Goal: Information Seeking & Learning: Learn about a topic

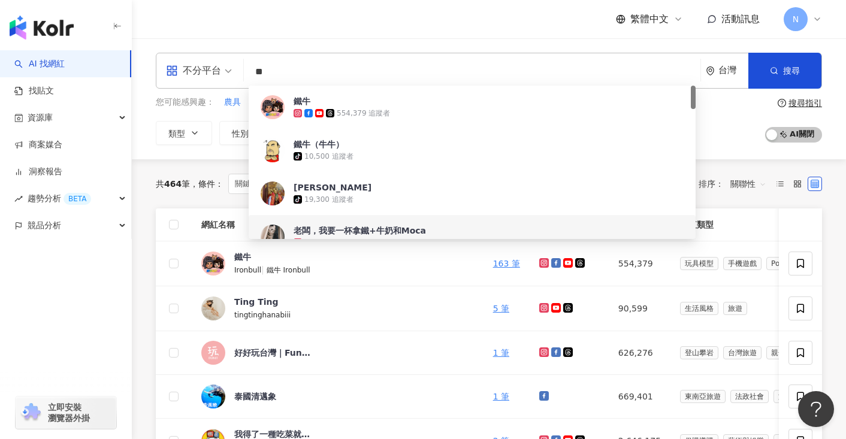
click at [275, 69] on input "**" at bounding box center [472, 71] width 447 height 23
type input "*"
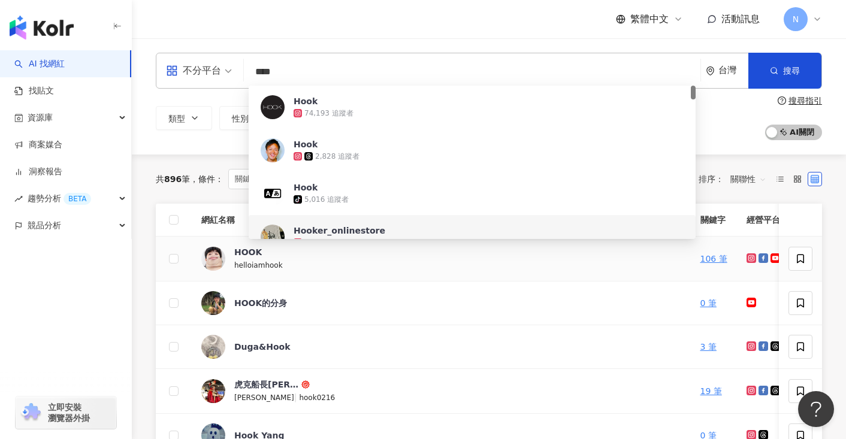
click at [260, 257] on span "HOOK" at bounding box center [273, 252] width 78 height 12
click at [318, 81] on input "****" at bounding box center [472, 71] width 447 height 23
type input "*"
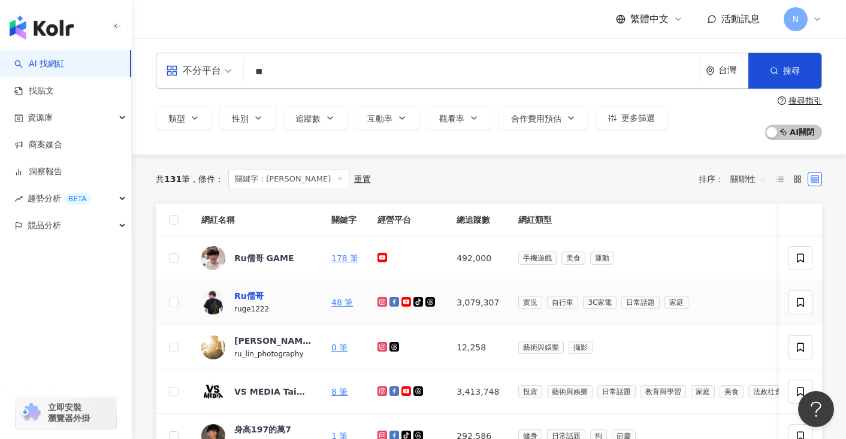
click at [252, 298] on div "Ru儒哥" at bounding box center [248, 296] width 29 height 12
click at [316, 73] on input "**" at bounding box center [472, 71] width 447 height 23
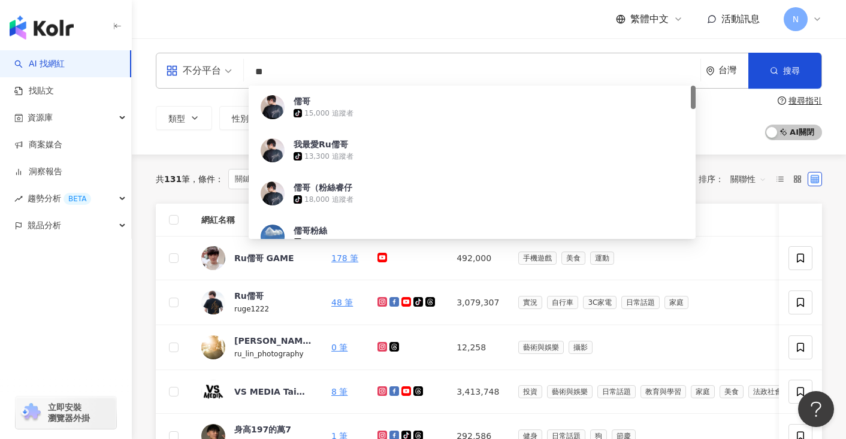
type input "*"
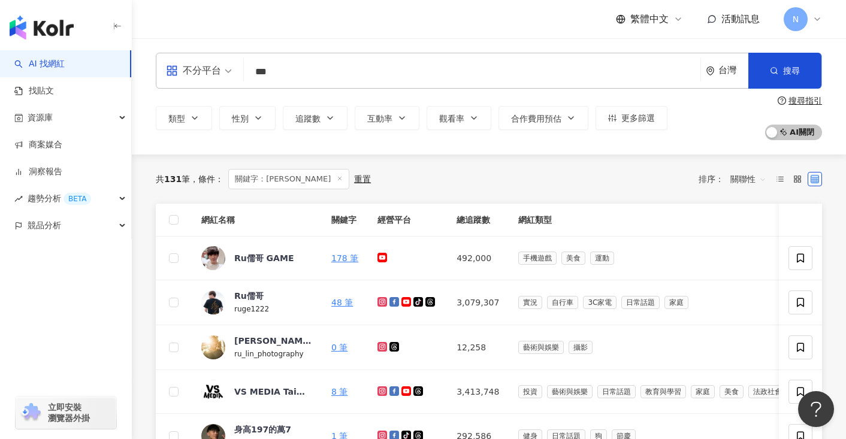
type input "***"
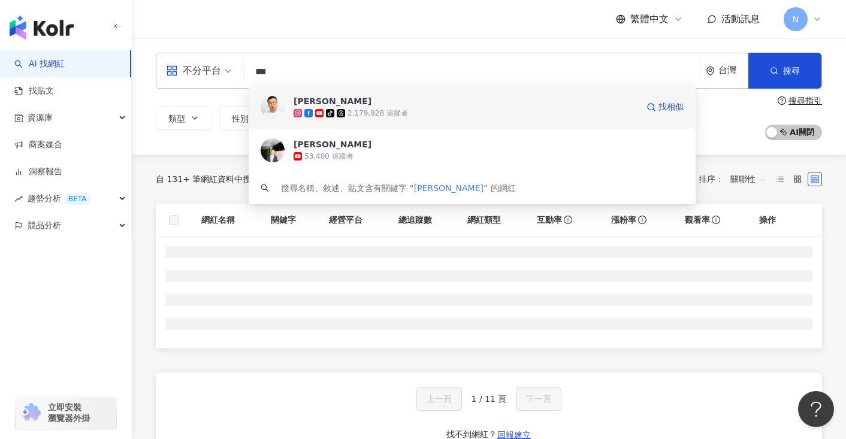
click at [324, 105] on span "[PERSON_NAME]" at bounding box center [466, 101] width 344 height 12
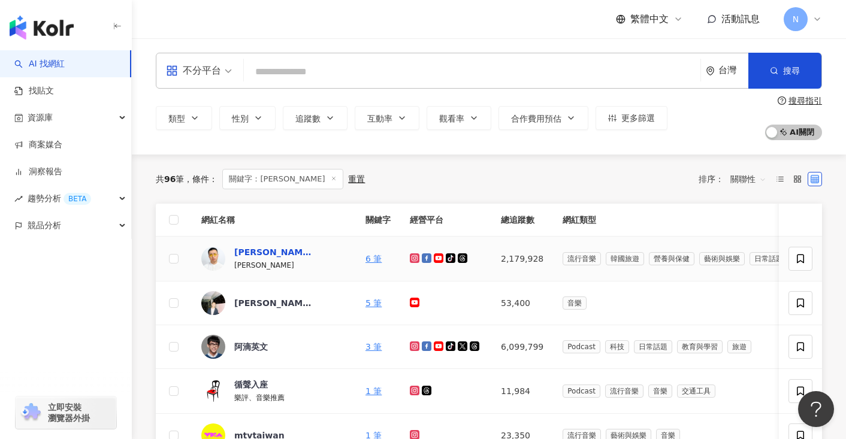
click at [252, 251] on div "[PERSON_NAME]" at bounding box center [273, 252] width 78 height 12
click at [279, 75] on input "search" at bounding box center [472, 71] width 447 height 23
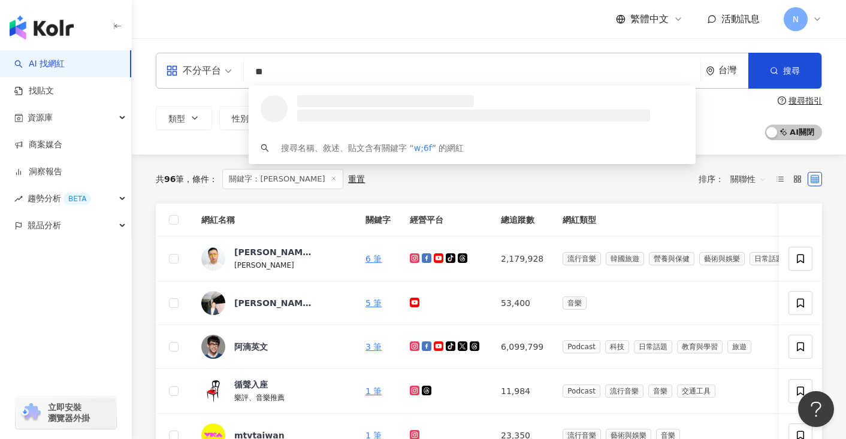
type input "*"
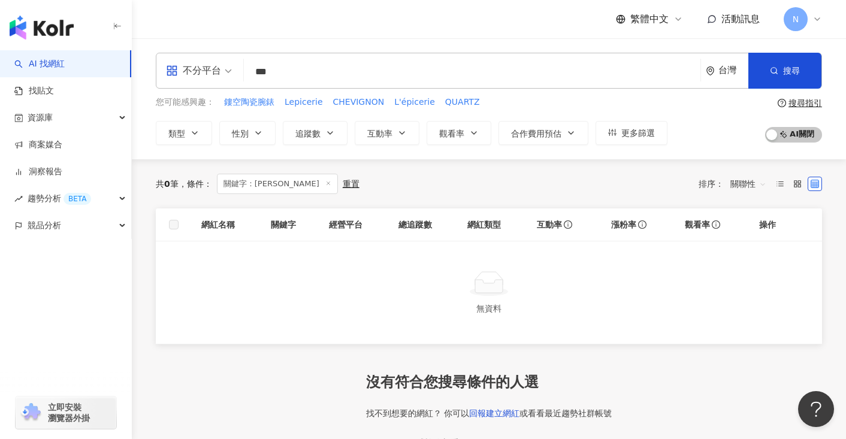
click at [274, 77] on input "***" at bounding box center [472, 71] width 447 height 23
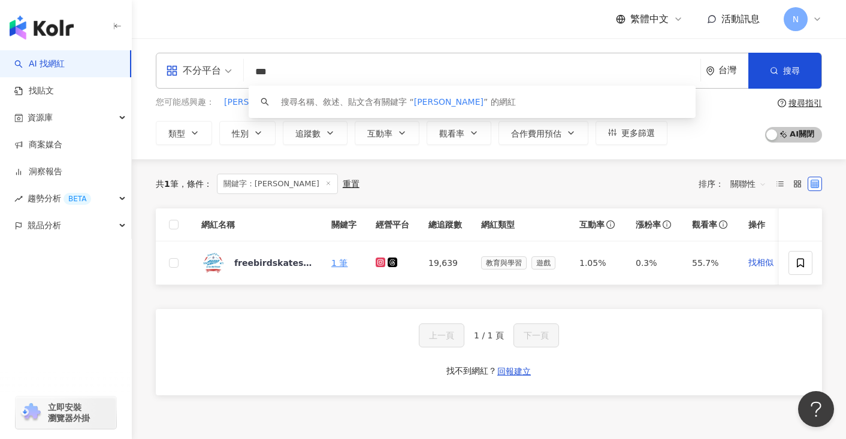
click at [290, 73] on input "***" at bounding box center [472, 71] width 447 height 23
type input "**"
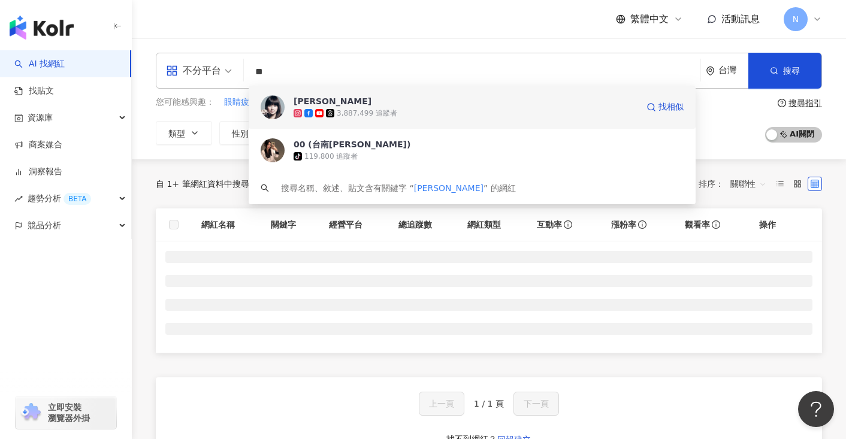
click at [308, 103] on div "唐綺陽" at bounding box center [333, 101] width 78 height 12
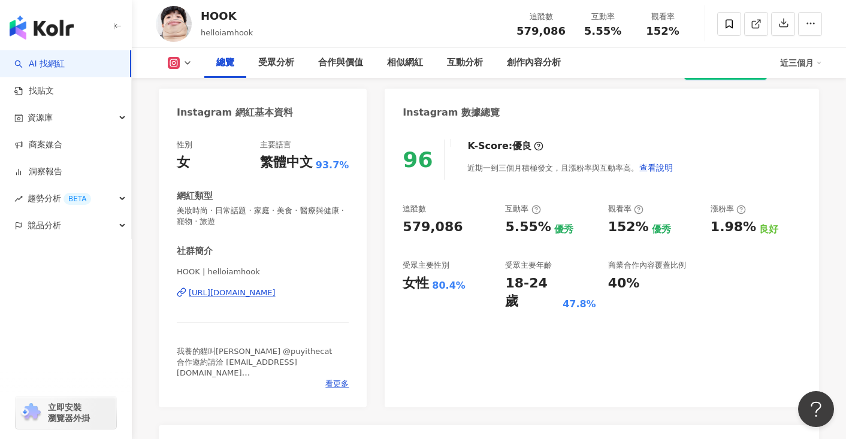
scroll to position [99, 0]
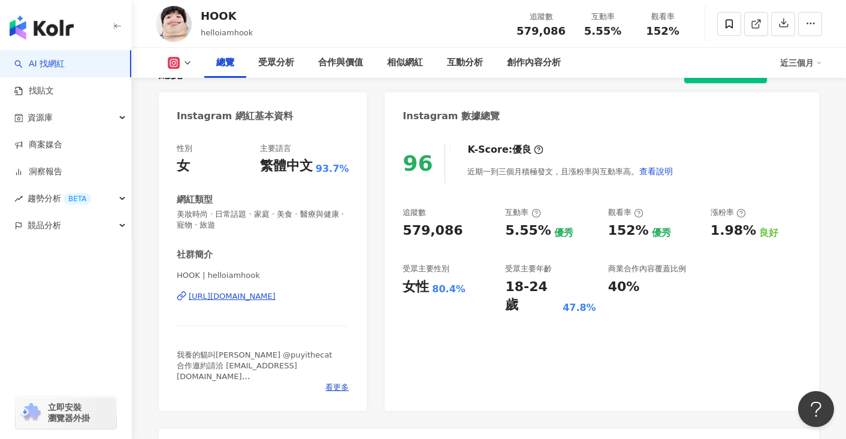
click at [446, 291] on div "80.4%" at bounding box center [449, 289] width 34 height 13
click at [464, 292] on div "女性 80.4%" at bounding box center [448, 287] width 90 height 19
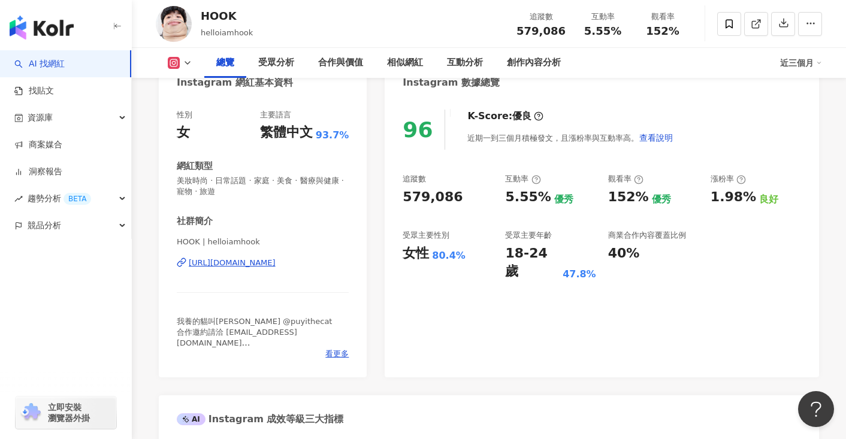
scroll to position [134, 0]
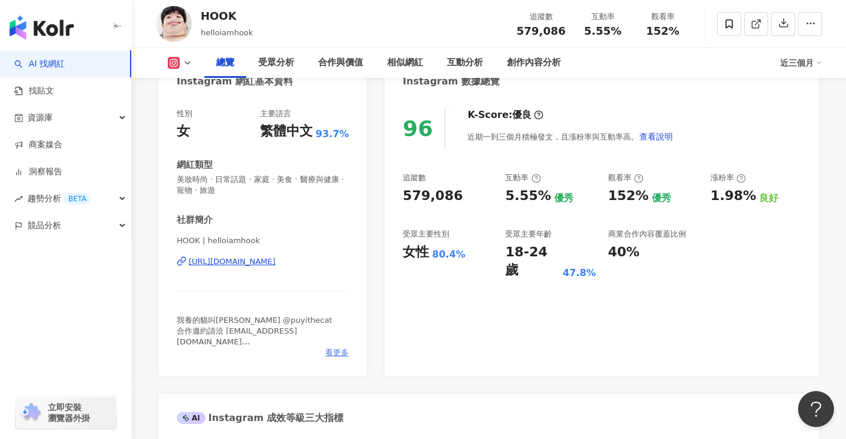
click at [338, 352] on span "看更多" at bounding box center [336, 352] width 23 height 11
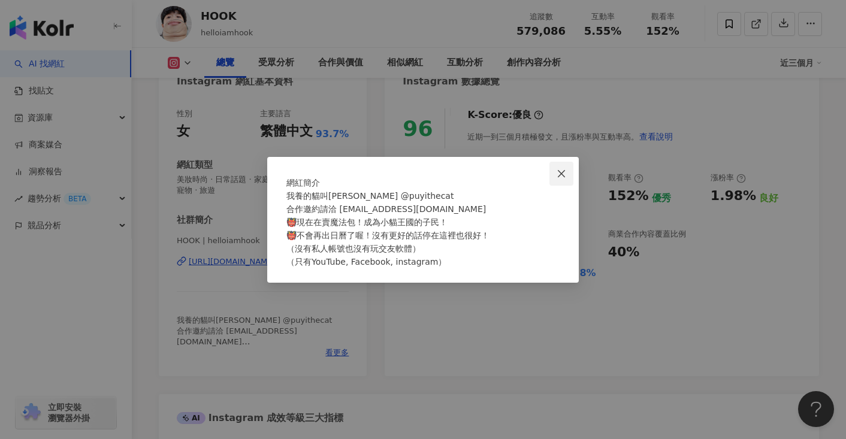
click at [553, 162] on button "Close" at bounding box center [561, 174] width 24 height 24
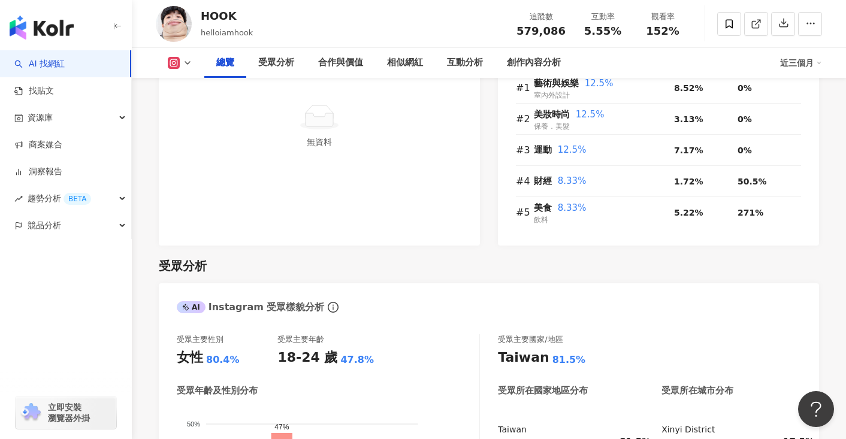
scroll to position [858, 0]
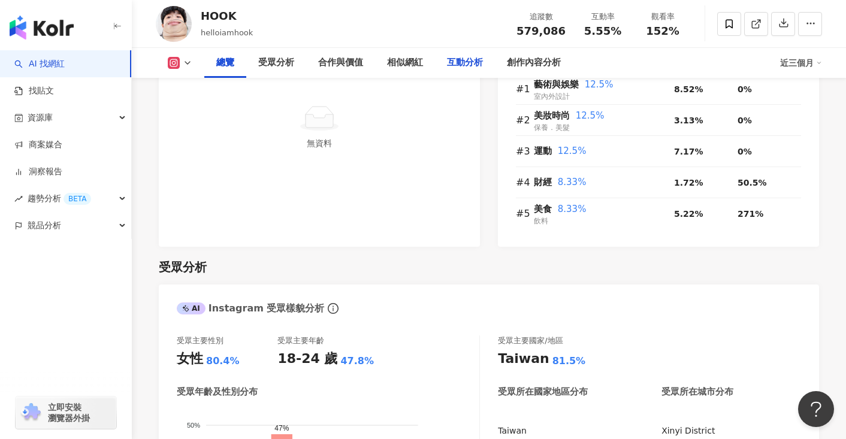
click at [453, 63] on div "互動分析" at bounding box center [465, 63] width 36 height 14
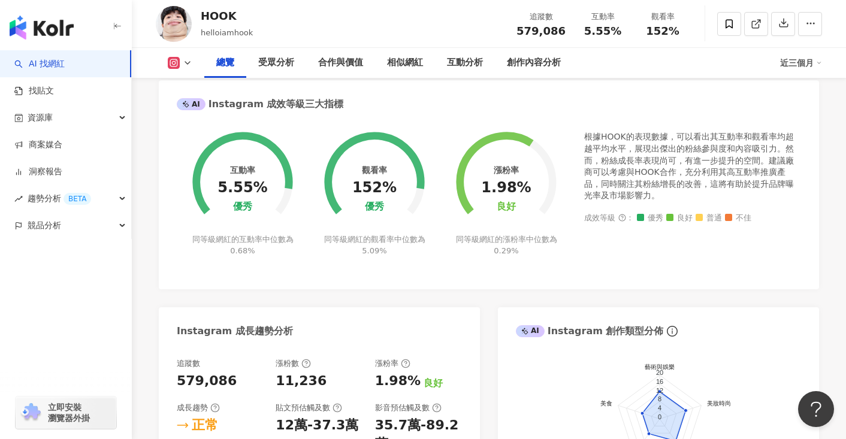
scroll to position [449, 0]
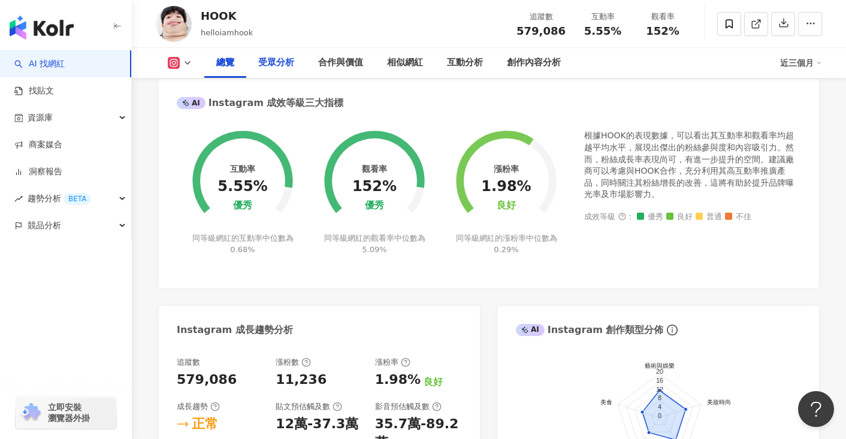
click at [275, 62] on div "受眾分析" at bounding box center [276, 63] width 36 height 14
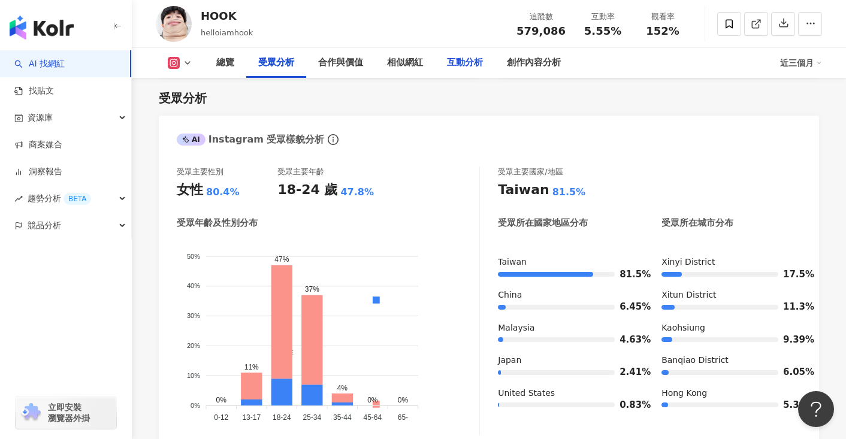
click at [445, 60] on div "互動分析" at bounding box center [465, 63] width 60 height 30
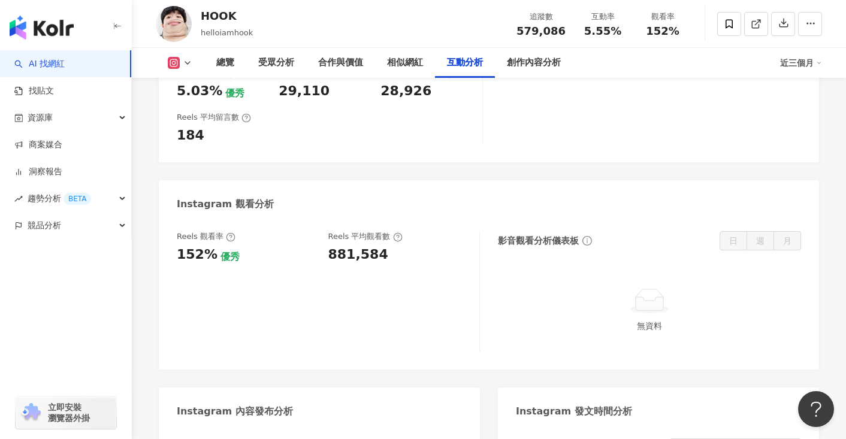
scroll to position [2637, 0]
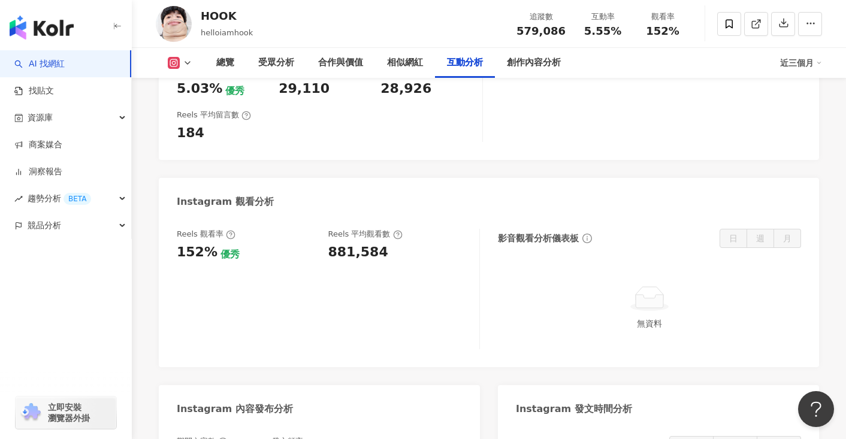
click at [183, 67] on icon at bounding box center [188, 63] width 10 height 10
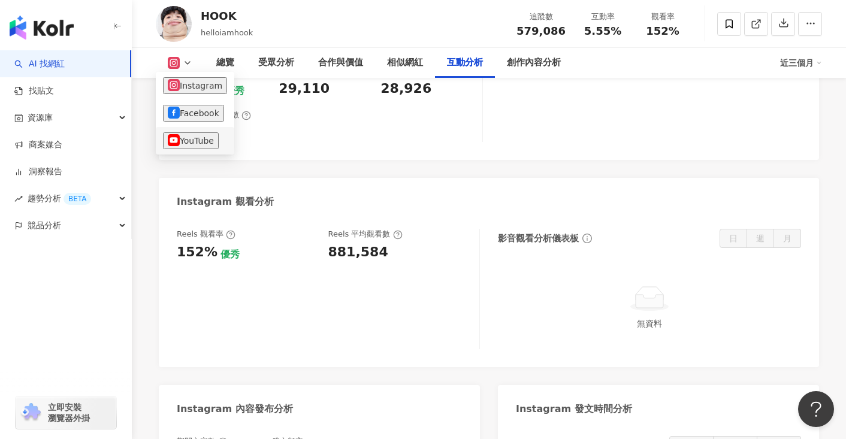
click at [200, 142] on button "YouTube" at bounding box center [191, 140] width 56 height 17
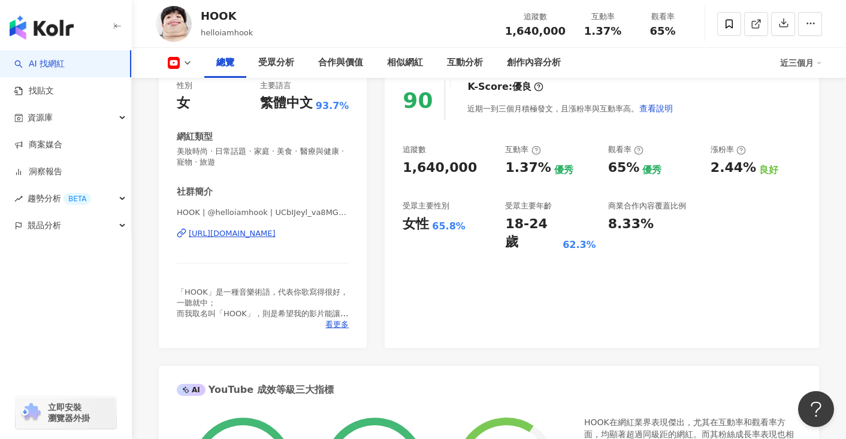
scroll to position [167, 0]
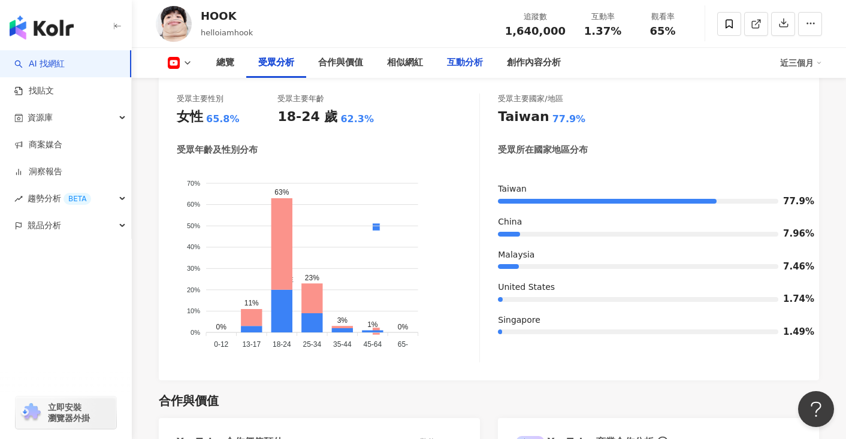
click at [464, 61] on div "互動分析" at bounding box center [465, 63] width 36 height 14
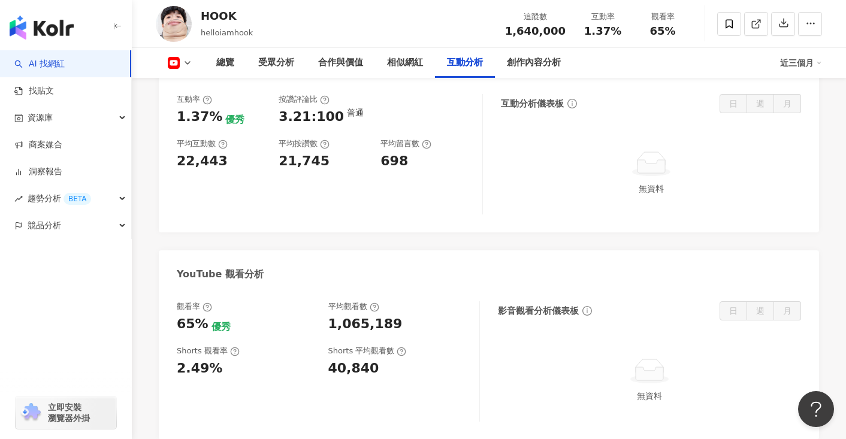
scroll to position [1997, 0]
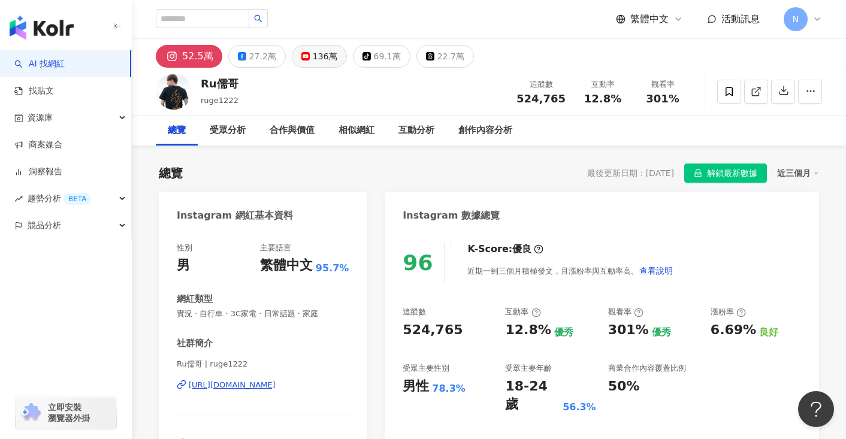
click at [317, 59] on div "136萬" at bounding box center [325, 56] width 25 height 17
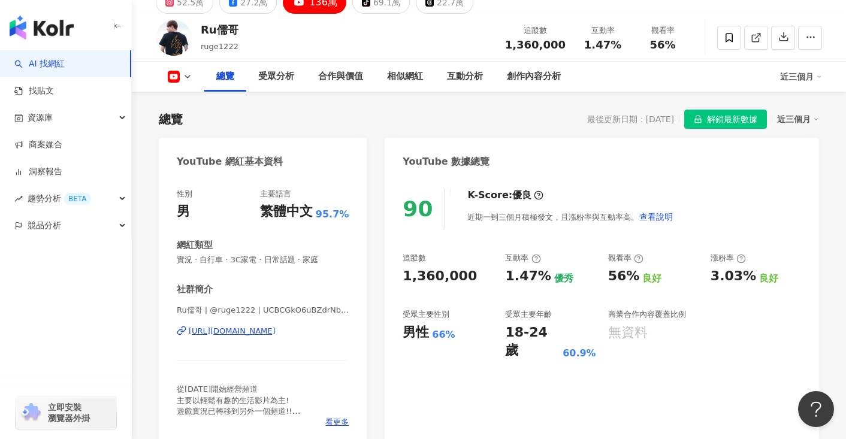
scroll to position [56, 0]
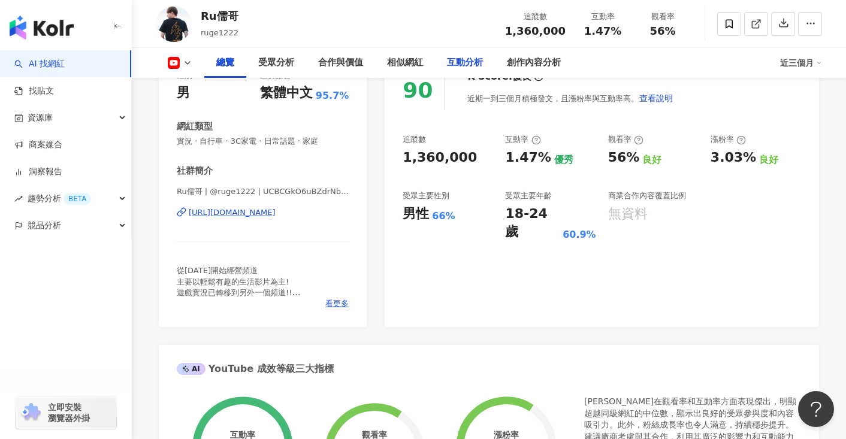
click at [456, 59] on div "互動分析" at bounding box center [465, 63] width 36 height 14
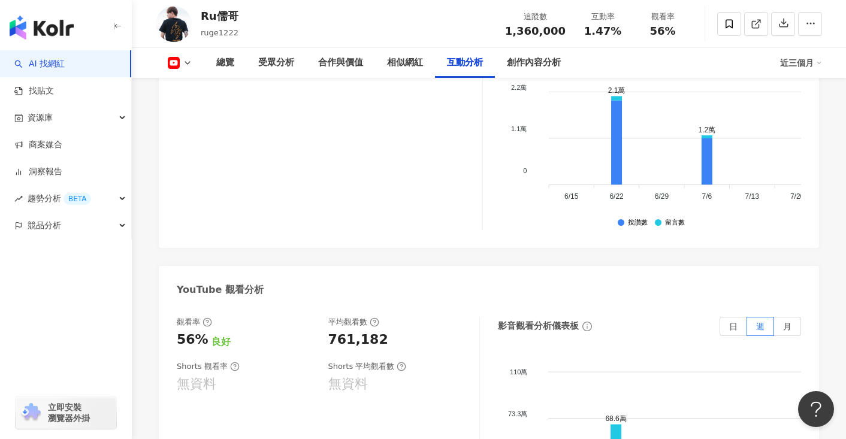
scroll to position [2137, 0]
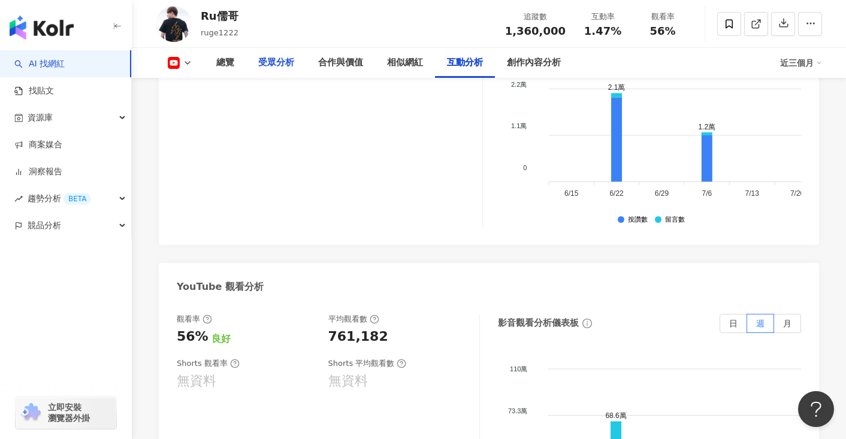
click at [273, 67] on div "受眾分析" at bounding box center [276, 63] width 36 height 14
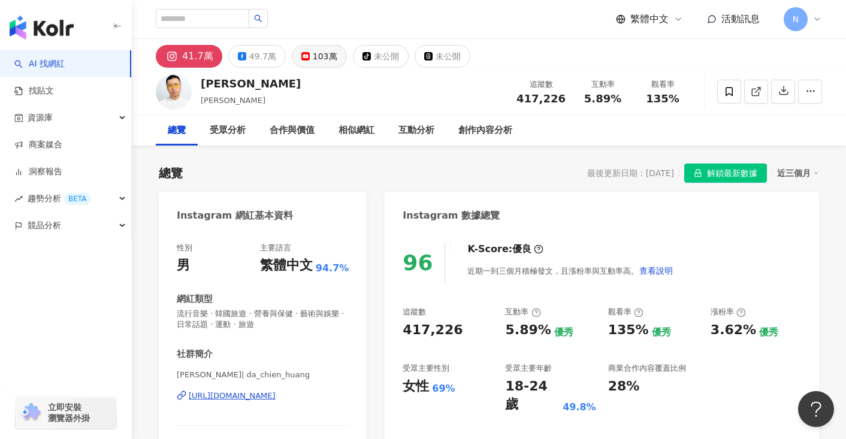
click at [313, 52] on div "103萬" at bounding box center [325, 56] width 25 height 17
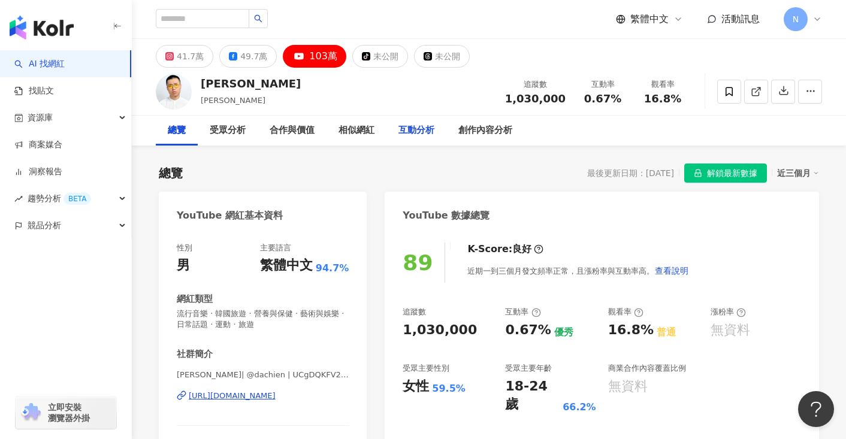
click at [413, 134] on div "互動分析" at bounding box center [416, 130] width 36 height 14
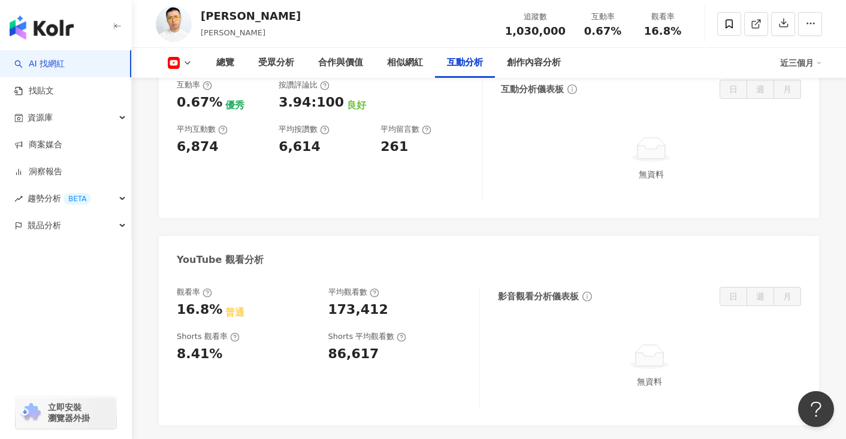
scroll to position [1989, 0]
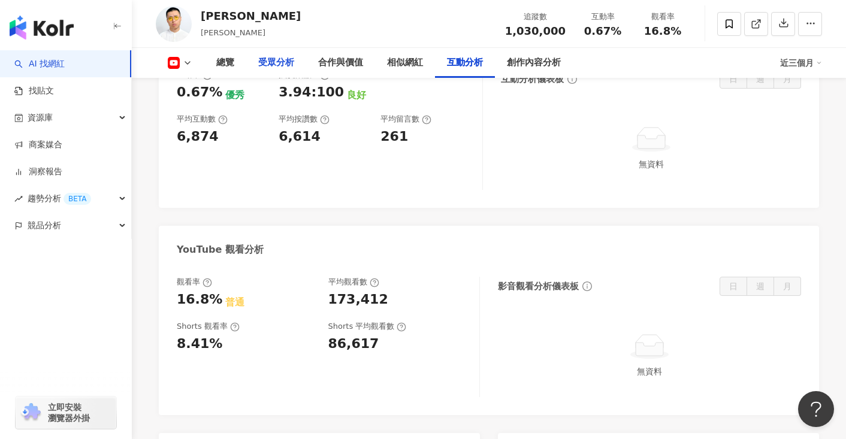
click at [270, 58] on div "受眾分析" at bounding box center [276, 63] width 36 height 14
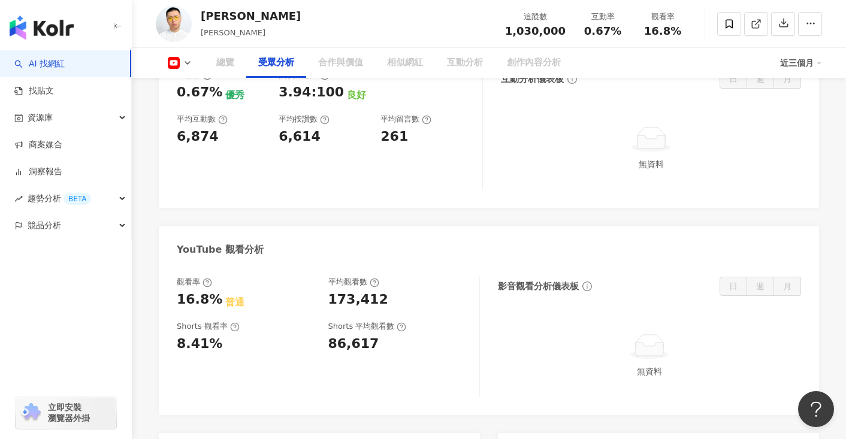
scroll to position [996, 0]
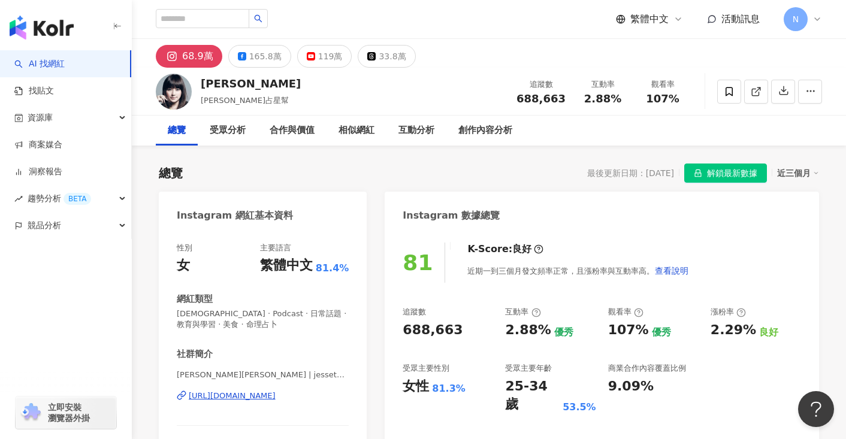
click at [276, 400] on div "[URL][DOMAIN_NAME]" at bounding box center [232, 396] width 87 height 11
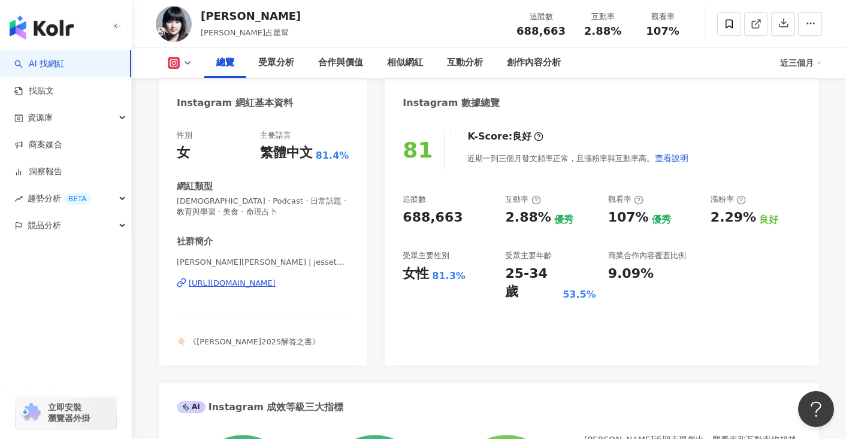
scroll to position [119, 0]
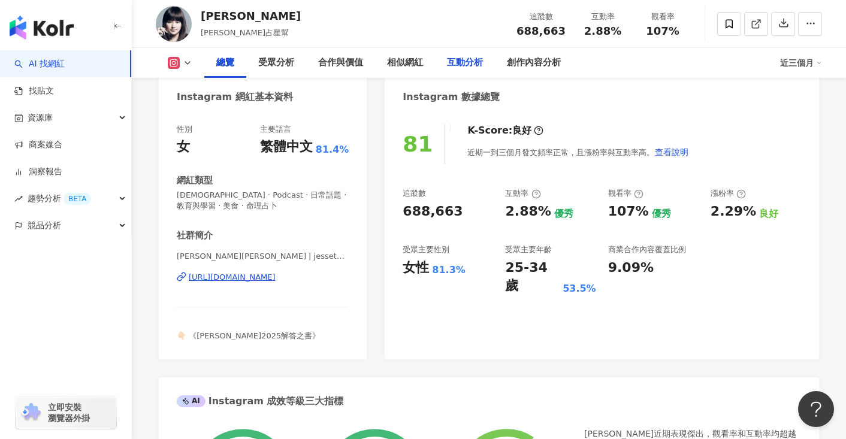
click at [467, 75] on div "互動分析" at bounding box center [465, 63] width 60 height 30
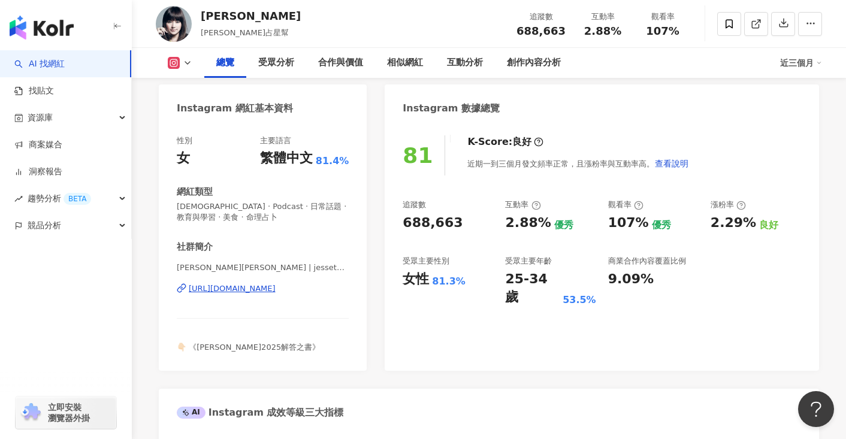
scroll to position [109, 0]
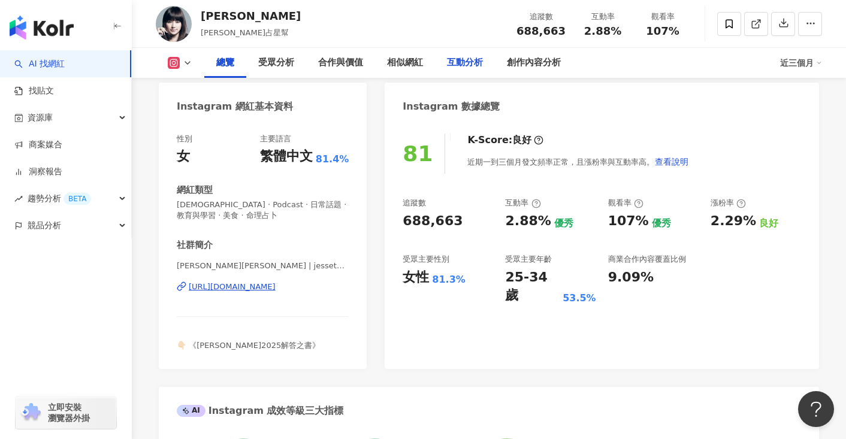
click at [456, 63] on div "互動分析" at bounding box center [465, 63] width 36 height 14
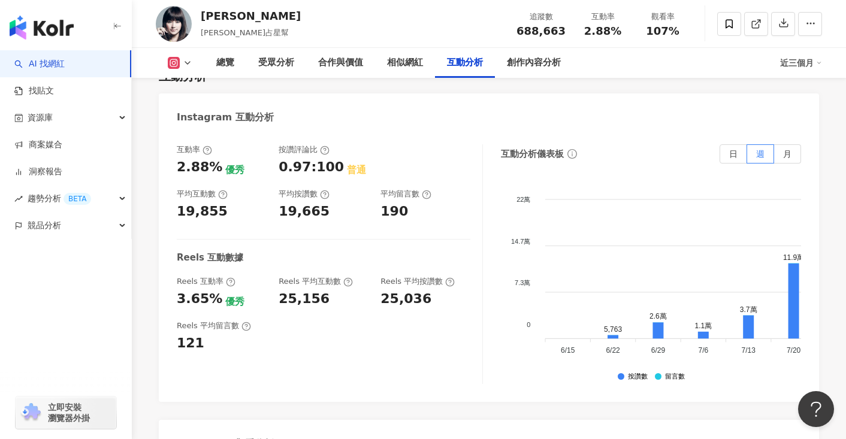
scroll to position [2443, 0]
